Goal: Task Accomplishment & Management: Manage account settings

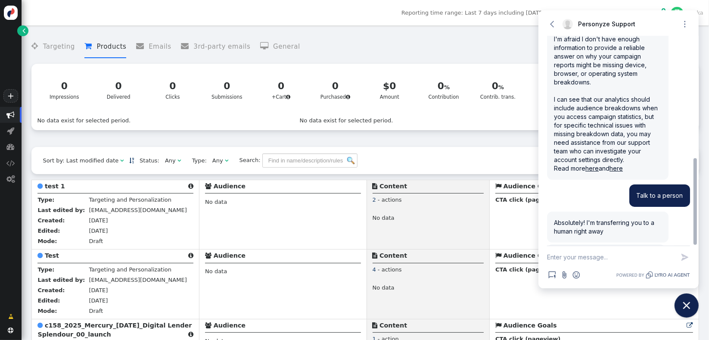
scroll to position [296, 0]
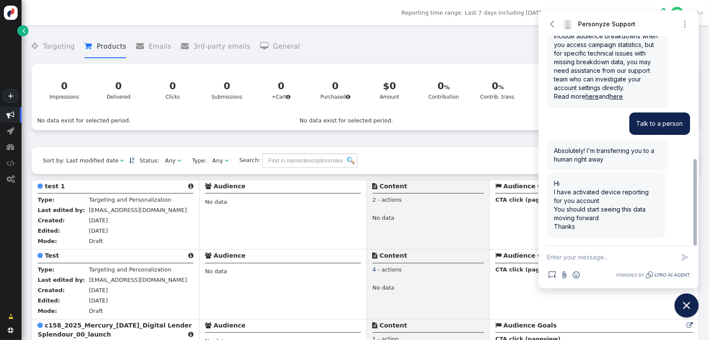
drag, startPoint x: 697, startPoint y: 163, endPoint x: 709, endPoint y: 194, distance: 34.0
click at [709, 191] on html "+  Campaigns  Realtime Visitors  Dashboard  Tracker Settings  Settings  …" at bounding box center [354, 170] width 709 height 340
click at [579, 262] on textarea "New message" at bounding box center [611, 257] width 128 height 22
type textarea "Thank you!"
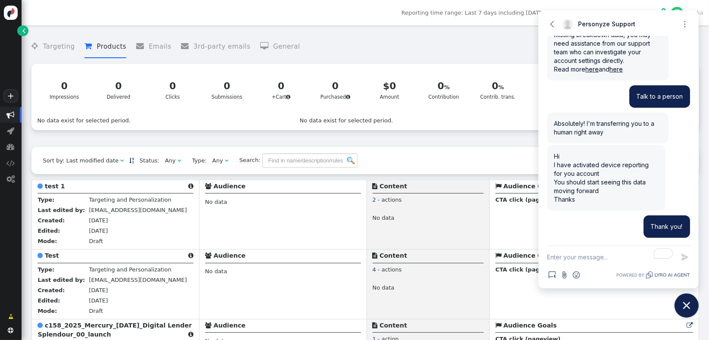
click at [458, 50] on menu " Targeting  Products  Emails  3rd-party emails  General" at bounding box center [365, 46] width 668 height 23
click at [692, 310] on icon "Close chat widget" at bounding box center [687, 305] width 13 height 13
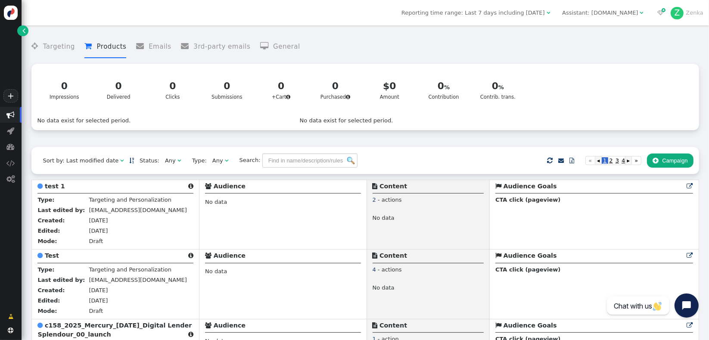
click at [165, 165] on div "Any" at bounding box center [170, 160] width 11 height 9
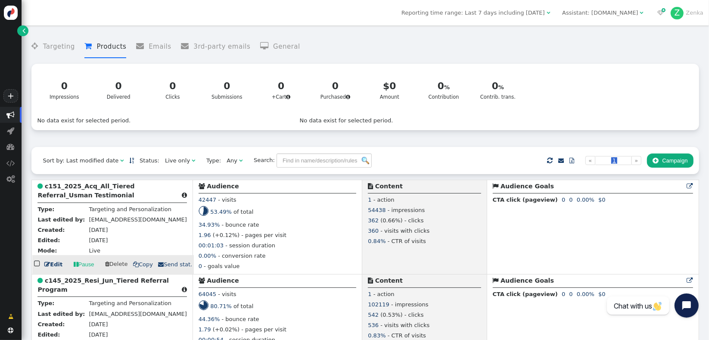
click at [69, 199] on b "c151_2025_Acq_All_Tiered Referral_Usman Testimonial" at bounding box center [86, 191] width 97 height 16
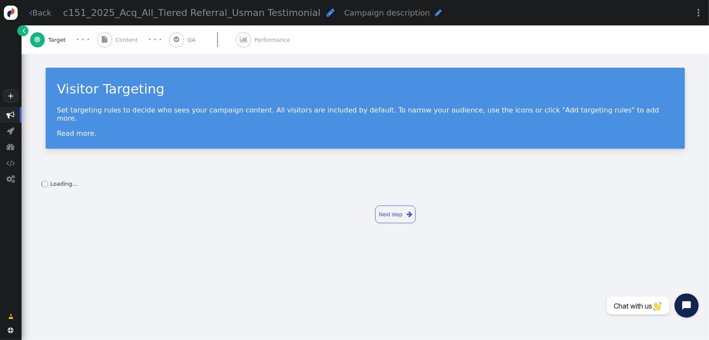
click at [272, 44] on div " Performance" at bounding box center [264, 39] width 57 height 28
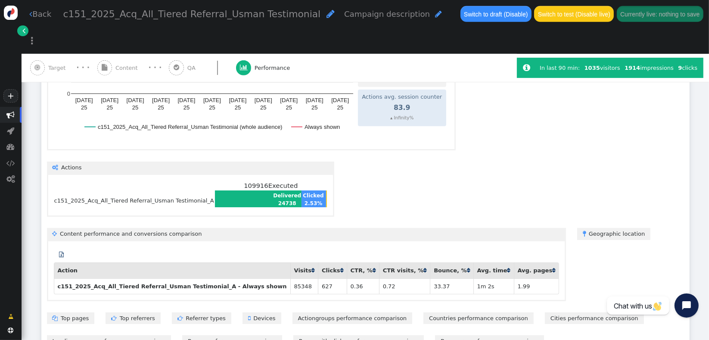
scroll to position [483, 0]
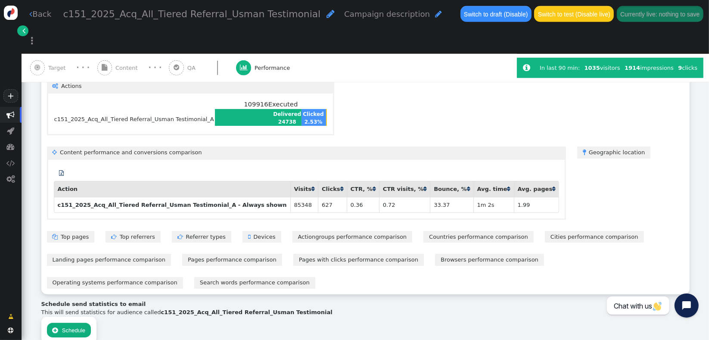
click at [243, 231] on link " Devices" at bounding box center [262, 237] width 39 height 12
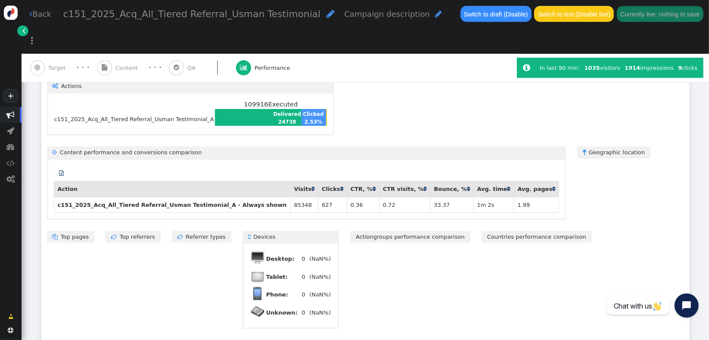
click at [316, 267] on div " A/B testing Total variations 0 Showing data for 20 days From [DATE] Audience …" at bounding box center [365, 127] width 649 height 506
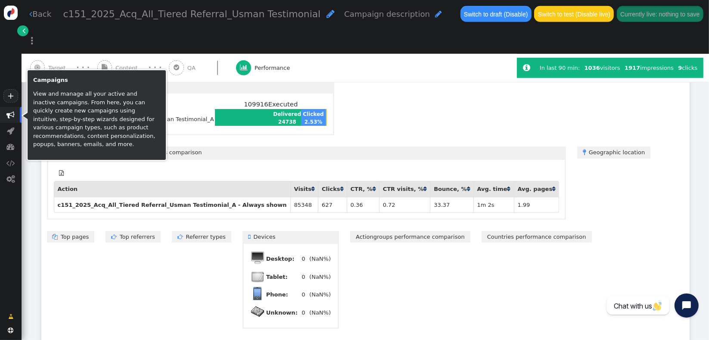
click at [13, 115] on span "" at bounding box center [11, 115] width 8 height 8
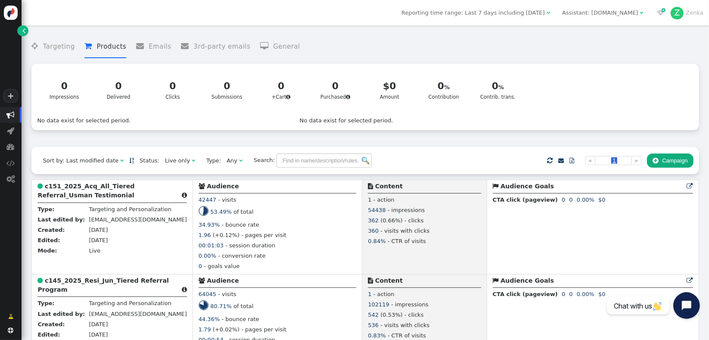
click at [697, 311] on button "Open chat widget" at bounding box center [687, 305] width 27 height 27
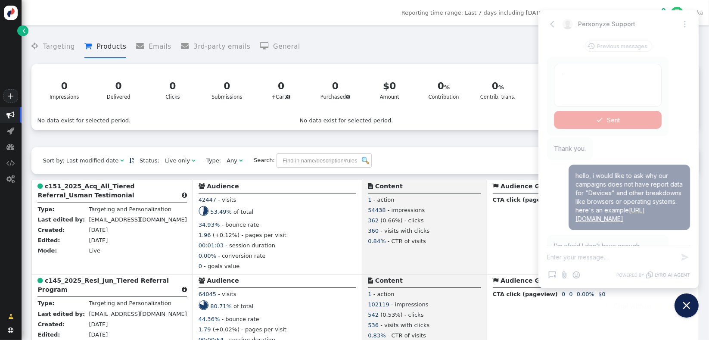
scroll to position [323, 0]
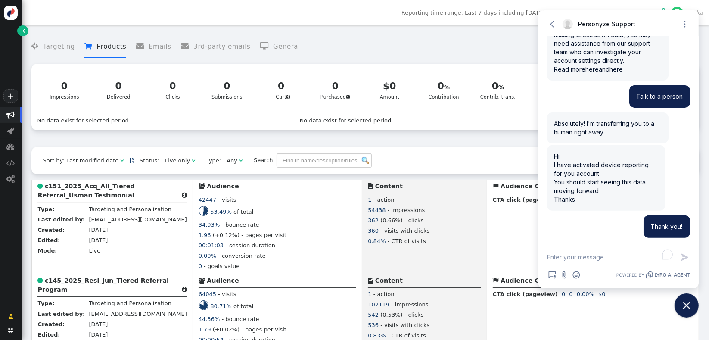
drag, startPoint x: 626, startPoint y: 257, endPoint x: 632, endPoint y: 261, distance: 7.0
click at [626, 257] on textarea "To enrich screen reader interactions, please activate Accessibility in Grammarl…" at bounding box center [611, 257] width 128 height 22
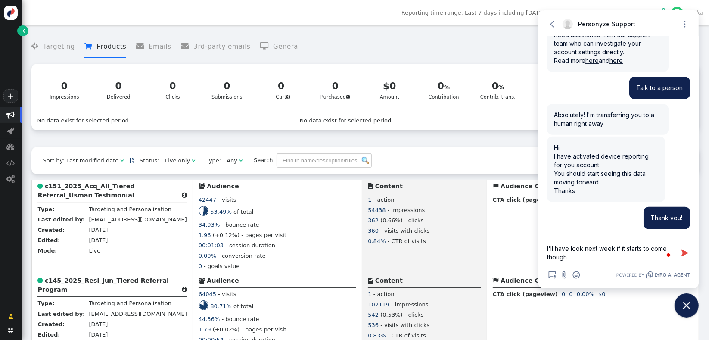
type textarea "I'll have look next week if it starts to come though."
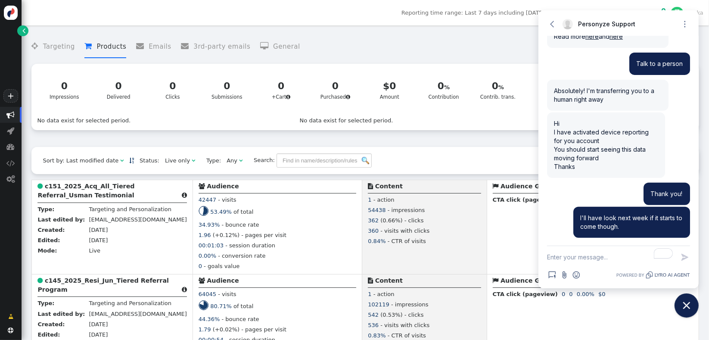
drag, startPoint x: 463, startPoint y: 52, endPoint x: 479, endPoint y: 38, distance: 21.5
click at [463, 52] on menu " Targeting  Products  Emails  3rd-party emails  General" at bounding box center [365, 46] width 668 height 23
click at [373, 22] on div "Reporting time range: Last 7 days including [DATE]  Assistant: [DOMAIN_NAME] …" at bounding box center [366, 12] width 688 height 25
click at [692, 302] on icon "Close chat widget" at bounding box center [687, 305] width 13 height 13
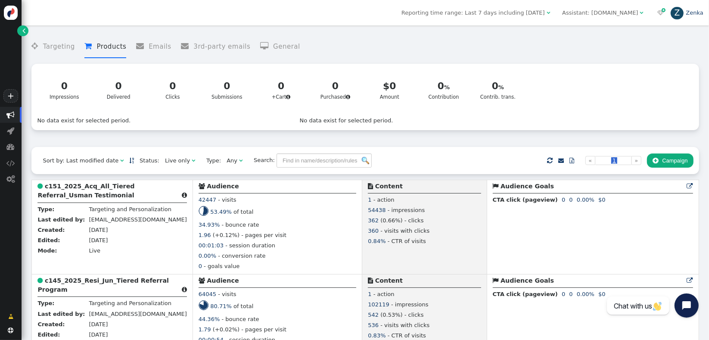
click at [695, 16] on link "Z Zenka" at bounding box center [687, 12] width 33 height 6
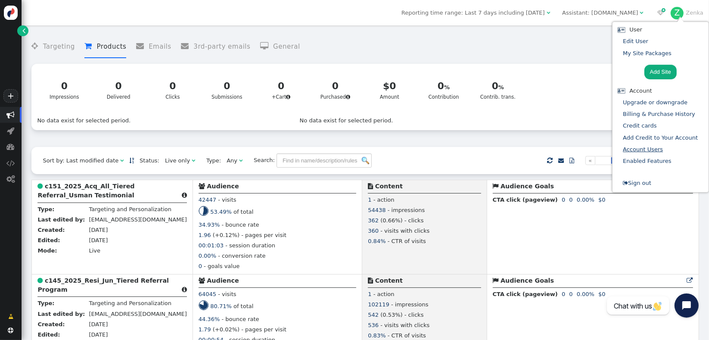
click at [652, 148] on link "Account Users" at bounding box center [643, 149] width 40 height 6
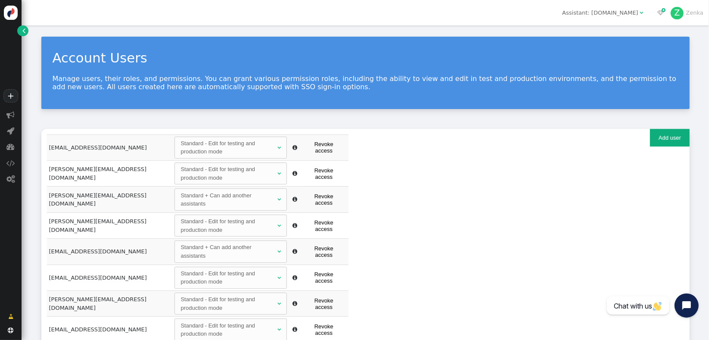
click at [87, 2] on div "Reporting time range: Last 7 days including [DATE]  Assistant: [DOMAIN_NAME] …" at bounding box center [366, 12] width 688 height 25
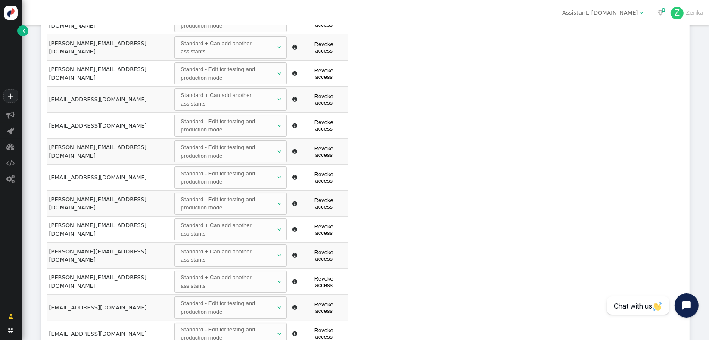
scroll to position [159, 0]
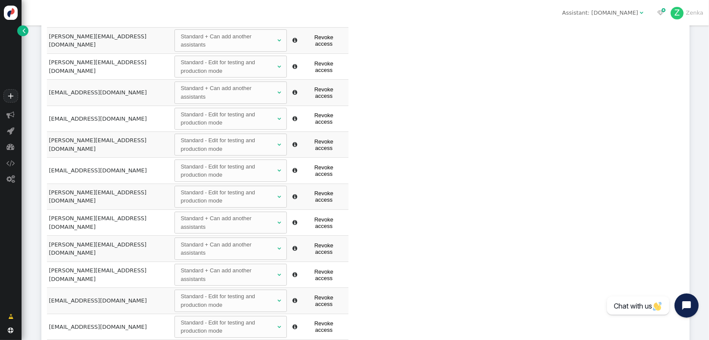
drag, startPoint x: 280, startPoint y: 322, endPoint x: 280, endPoint y: 314, distance: 7.8
click at [204, 214] on div "Standard + Can add another assistants" at bounding box center [228, 222] width 95 height 17
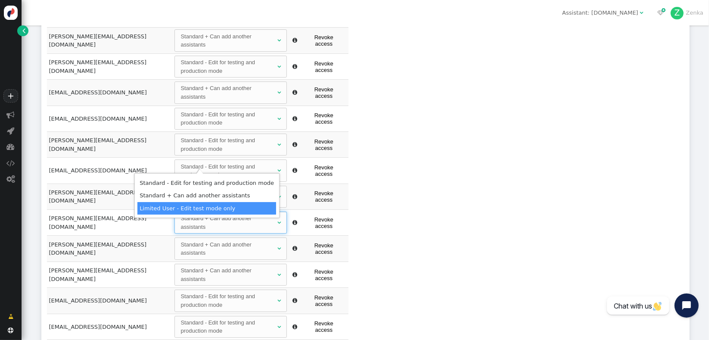
click at [512, 216] on div "Register new user Add existing user Email Password Confirm password Permissions…" at bounding box center [365, 210] width 649 height 481
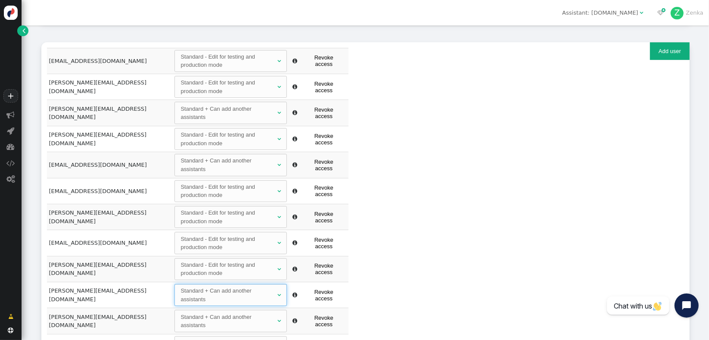
scroll to position [86, 0]
click at [656, 50] on button "Add user" at bounding box center [669, 52] width 39 height 18
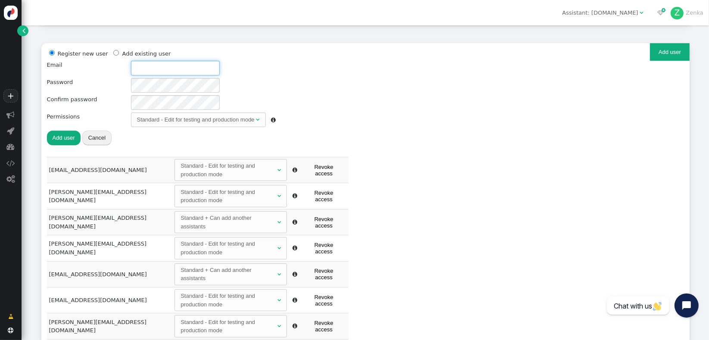
click at [172, 69] on input "text" at bounding box center [175, 68] width 89 height 15
paste input "[EMAIL_ADDRESS][DOMAIN_NAME]"
type input "[EMAIL_ADDRESS][DOMAIN_NAME]"
click at [218, 122] on div "Standard - Edit for testing and production mode" at bounding box center [196, 120] width 118 height 9
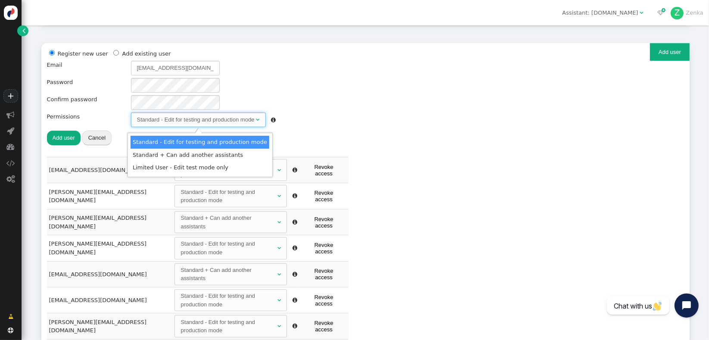
click at [329, 80] on div "Register new user Add existing user Email [EMAIL_ADDRESS][DOMAIN_NAME] Password…" at bounding box center [366, 103] width 638 height 108
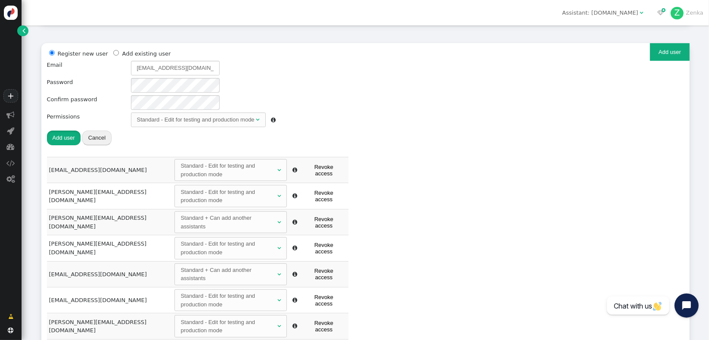
click at [60, 137] on button "Add user" at bounding box center [64, 138] width 34 height 15
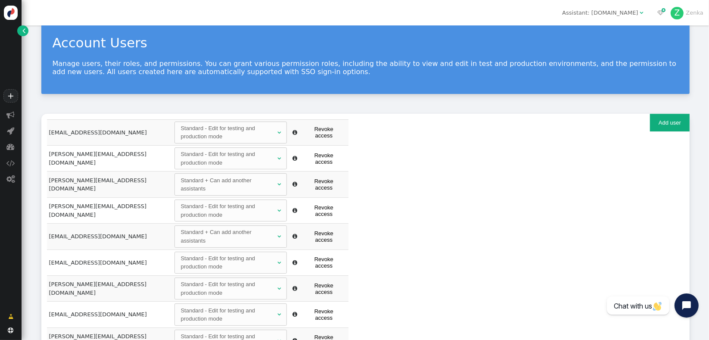
scroll to position [14, 0]
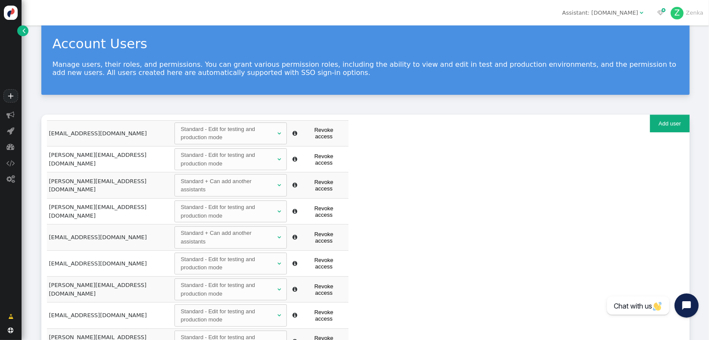
click at [668, 129] on button "Add user" at bounding box center [669, 124] width 39 height 18
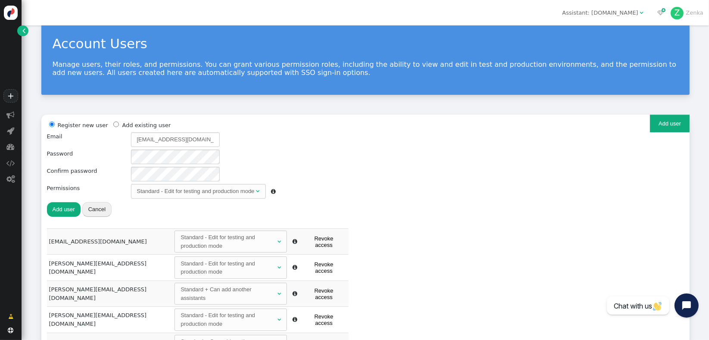
drag, startPoint x: 538, startPoint y: 165, endPoint x: 503, endPoint y: 157, distance: 36.5
click at [531, 163] on div "Register new user Add existing user Email [EMAIL_ADDRESS][DOMAIN_NAME] Password…" at bounding box center [366, 174] width 638 height 108
click at [206, 143] on input "[EMAIL_ADDRESS][DOMAIN_NAME]" at bounding box center [175, 139] width 89 height 15
paste input "[PERSON_NAME]"
click at [323, 152] on div "Register new user Add existing user Email [PERSON_NAME][EMAIL_ADDRESS][DOMAIN_N…" at bounding box center [366, 174] width 638 height 108
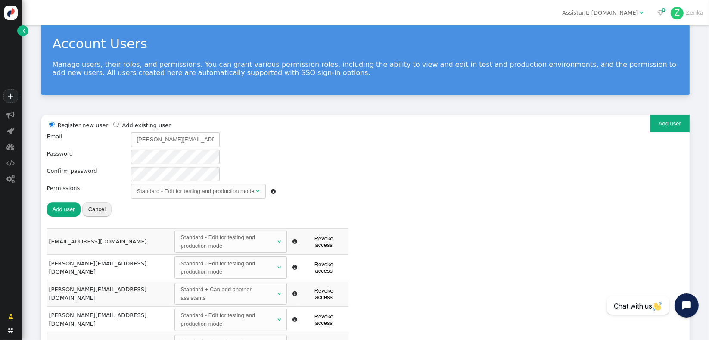
click at [313, 144] on div "Register new user Add existing user Email [PERSON_NAME][EMAIL_ADDRESS][DOMAIN_N…" at bounding box center [366, 174] width 638 height 108
click at [59, 206] on button "Add user" at bounding box center [64, 209] width 34 height 15
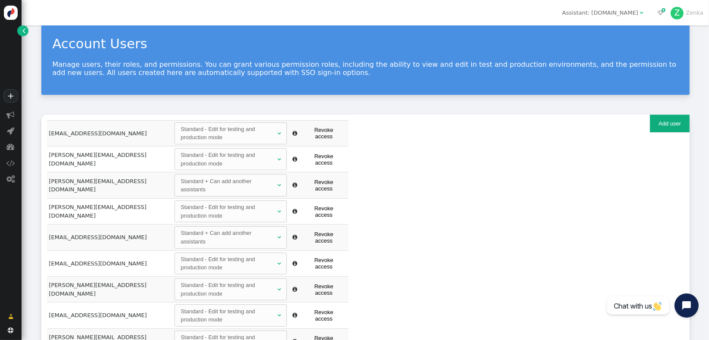
click at [664, 127] on button "Add user" at bounding box center [669, 124] width 39 height 18
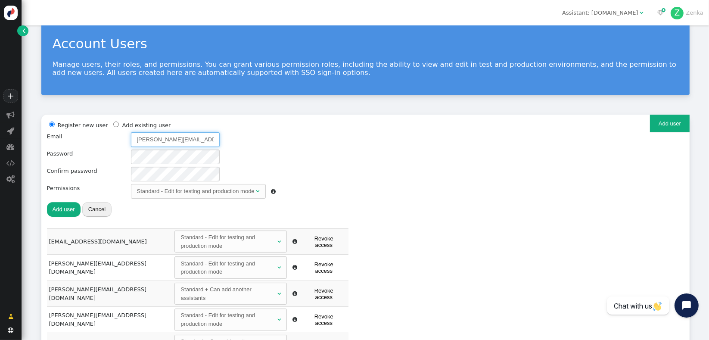
click at [197, 143] on input "[PERSON_NAME][EMAIL_ADDRESS][DOMAIN_NAME]" at bounding box center [175, 139] width 89 height 15
paste input "[PERSON_NAME]"
type input "[PERSON_NAME][EMAIL_ADDRESS][DOMAIN_NAME]"
click at [60, 213] on button "Add user" at bounding box center [64, 209] width 34 height 15
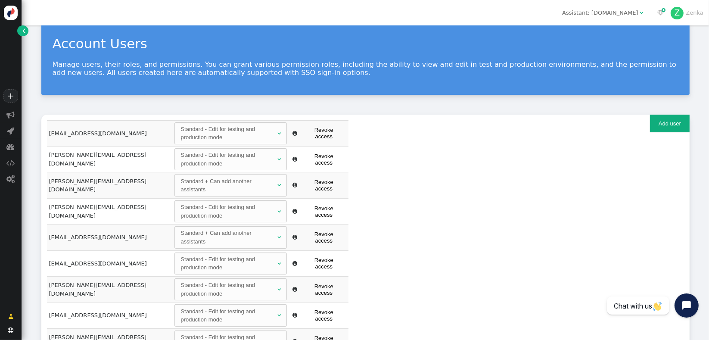
click at [668, 129] on button "Add user" at bounding box center [669, 124] width 39 height 18
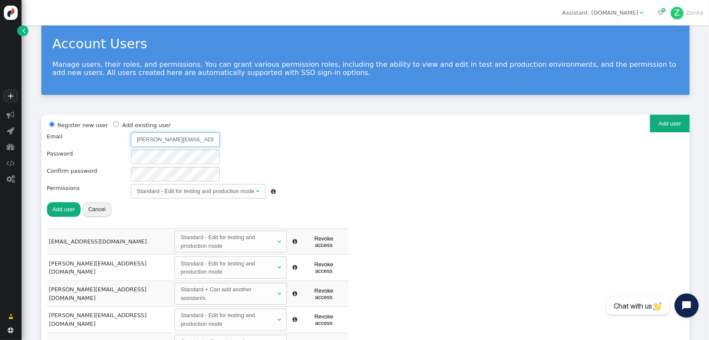
click at [169, 138] on input "[PERSON_NAME][EMAIL_ADDRESS][DOMAIN_NAME]" at bounding box center [175, 139] width 89 height 15
paste input "ashleyj"
type input "[EMAIL_ADDRESS][DOMAIN_NAME]"
click at [62, 207] on button "Add user" at bounding box center [64, 209] width 34 height 15
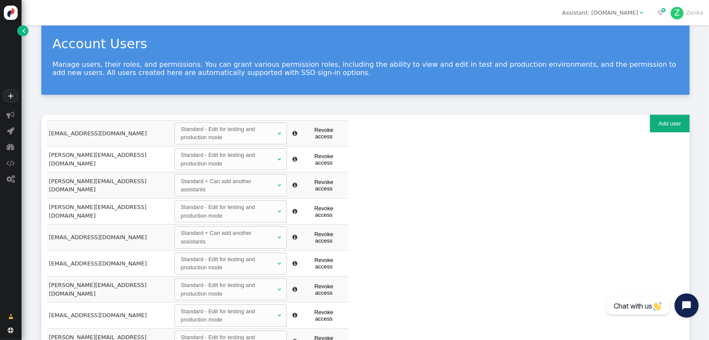
drag, startPoint x: 702, startPoint y: 163, endPoint x: 704, endPoint y: 208, distance: 44.9
click at [704, 208] on div "Account Users Manage users, their roles, and permissions. You can grant various…" at bounding box center [366, 182] width 688 height 315
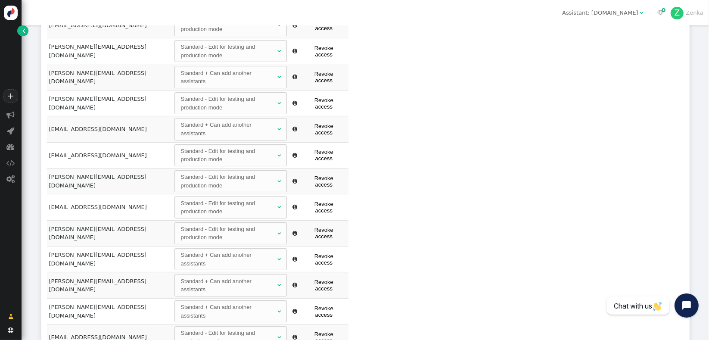
scroll to position [248, 0]
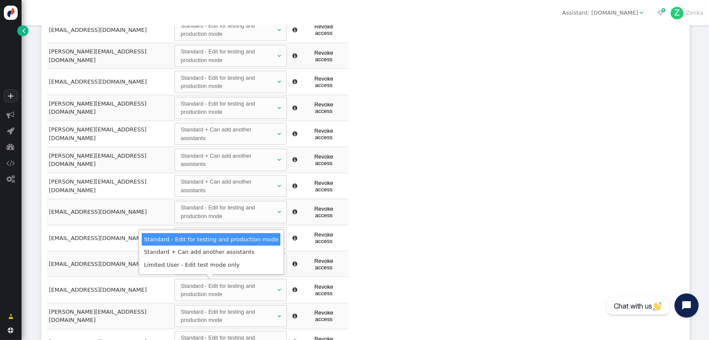
click at [497, 284] on div "Register new user Add existing user Email [EMAIL_ADDRESS][DOMAIN_NAME] Password…" at bounding box center [365, 173] width 649 height 584
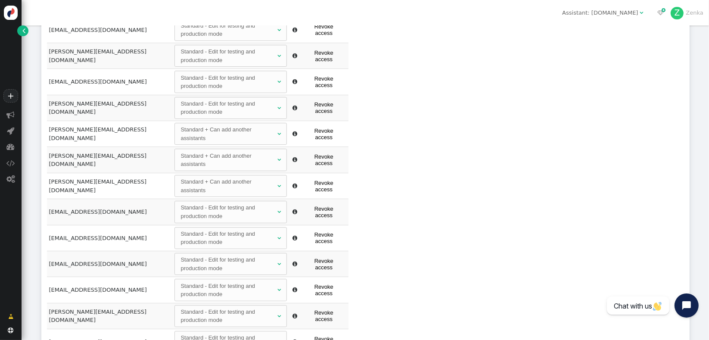
click at [497, 284] on div "Register new user Add existing user Email [EMAIL_ADDRESS][DOMAIN_NAME] Password…" at bounding box center [365, 173] width 649 height 584
click at [62, 303] on td "[PERSON_NAME][EMAIL_ADDRESS][DOMAIN_NAME]" at bounding box center [110, 316] width 126 height 26
click at [494, 247] on div "Register new user Add existing user Email [EMAIL_ADDRESS][DOMAIN_NAME] Password…" at bounding box center [365, 173] width 649 height 584
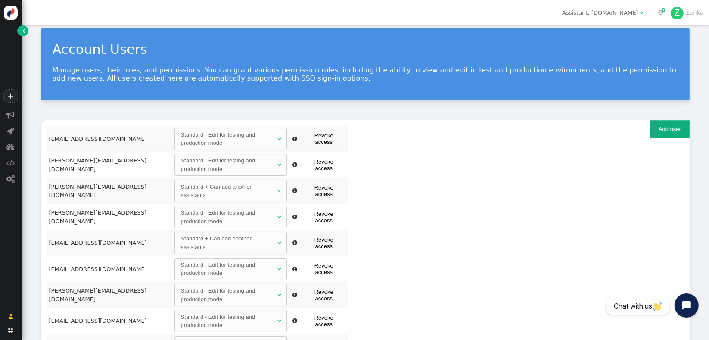
scroll to position [0, 0]
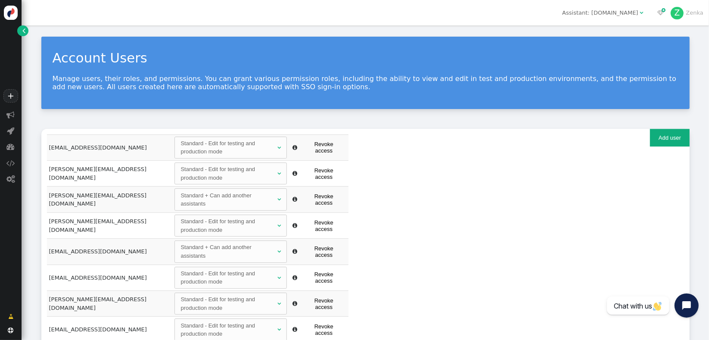
click at [633, 17] on div "Assistant: [DOMAIN_NAME]" at bounding box center [601, 13] width 76 height 9
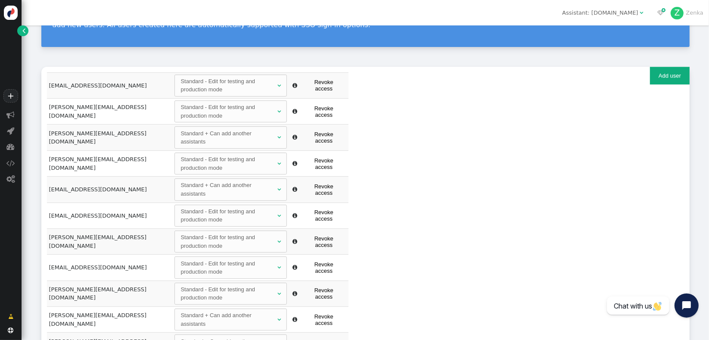
scroll to position [65, 0]
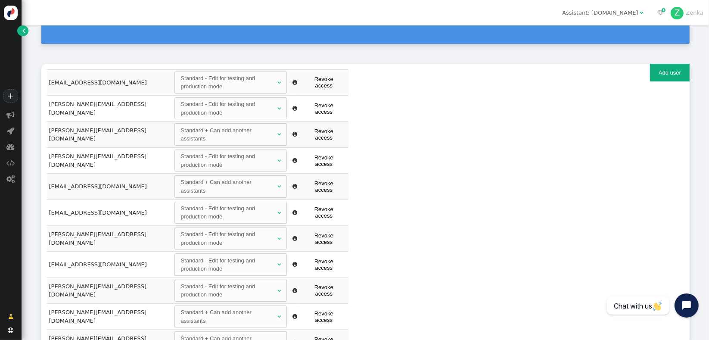
click at [315, 256] on button "Revoke access" at bounding box center [324, 264] width 44 height 17
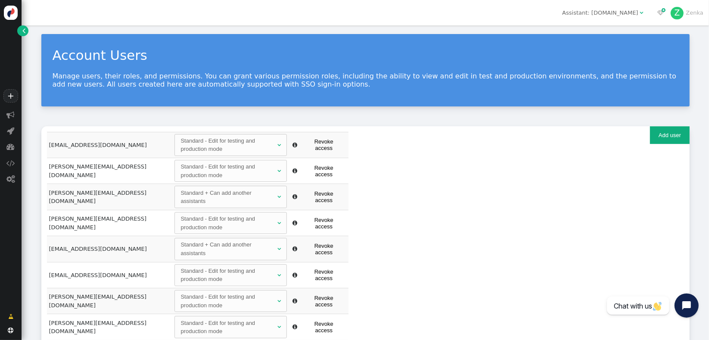
scroll to position [0, 0]
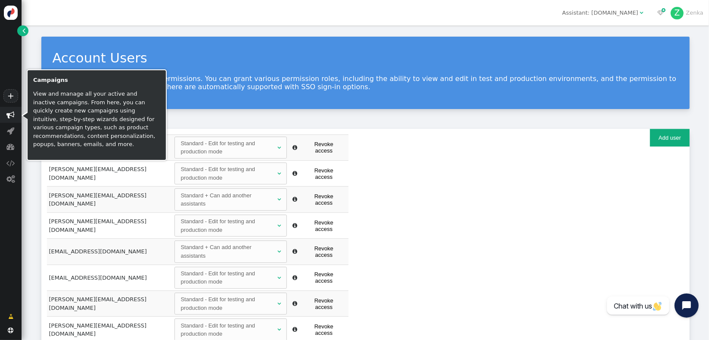
click at [8, 118] on span "" at bounding box center [11, 115] width 8 height 8
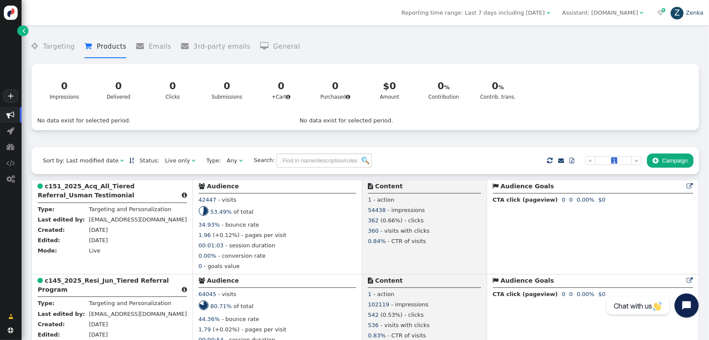
click at [701, 16] on link "Z Zenka" at bounding box center [687, 12] width 33 height 6
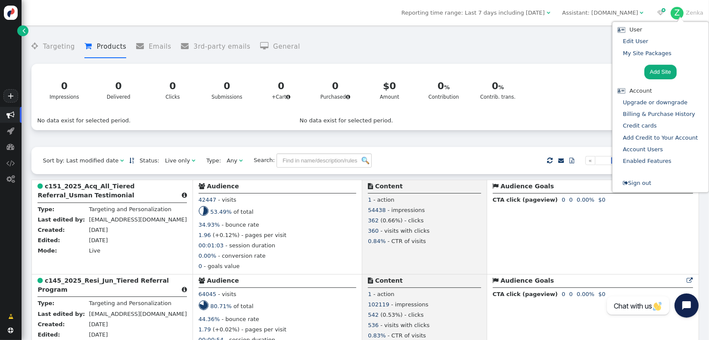
click at [439, 135] on div " Targeting  Products  Emails  3rd-party emails  General ? Impressions  0 …" at bounding box center [365, 88] width 668 height 117
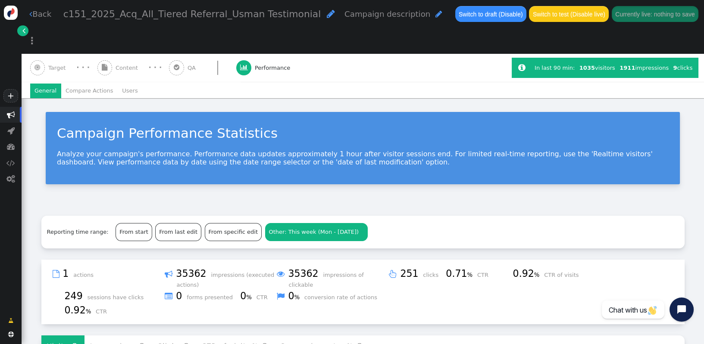
scroll to position [549, 0]
